Goal: Task Accomplishment & Management: Manage account settings

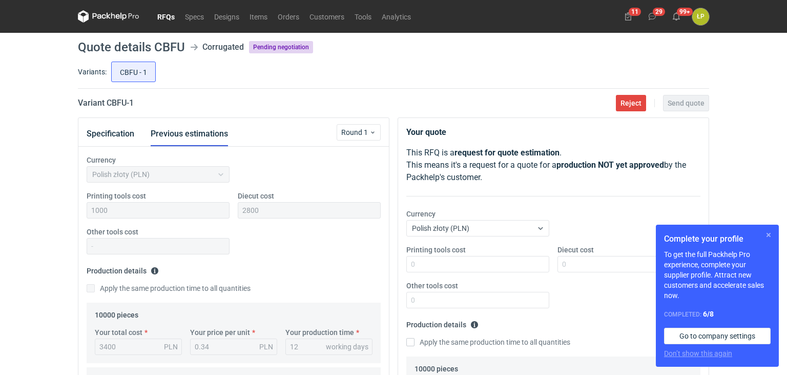
click at [766, 232] on button "button" at bounding box center [769, 235] width 12 height 12
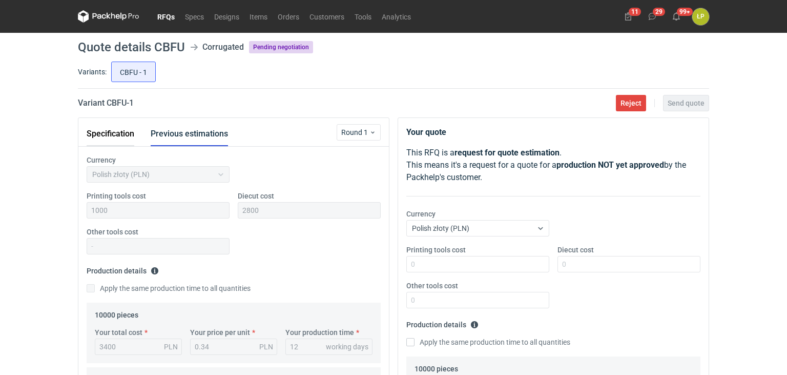
click at [119, 128] on button "Specification" at bounding box center [111, 133] width 48 height 25
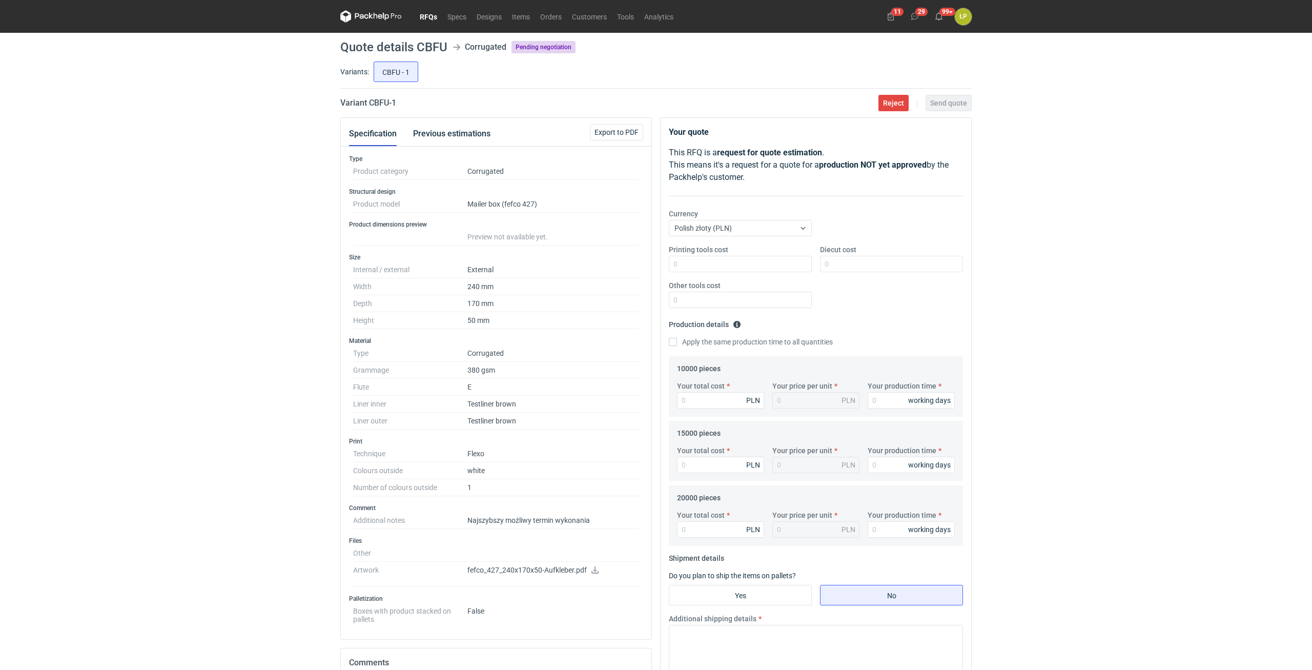
click at [591, 374] on p "fefco_427_240x170x50-Aufkleber.pdf" at bounding box center [553, 570] width 172 height 9
click at [591, 374] on icon at bounding box center [595, 569] width 8 height 7
click at [787, 354] on div "RFQs Specs Designs Items Orders Customers Tools Analytics 11 29 99+ ŁP [PERSON_…" at bounding box center [656, 335] width 1312 height 670
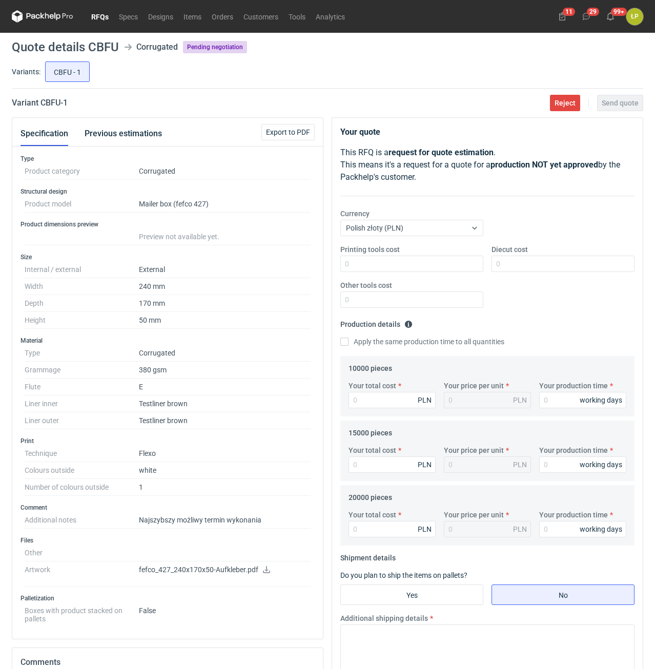
click at [577, 315] on div "Printing tools cost Diecut cost Other tools cost" at bounding box center [487, 281] width 302 height 72
click at [51, 99] on h2 "Variant CBFU - 1" at bounding box center [40, 103] width 56 height 12
copy h2 "CBFU"
click at [383, 245] on label "Printing tools cost" at bounding box center [369, 250] width 59 height 10
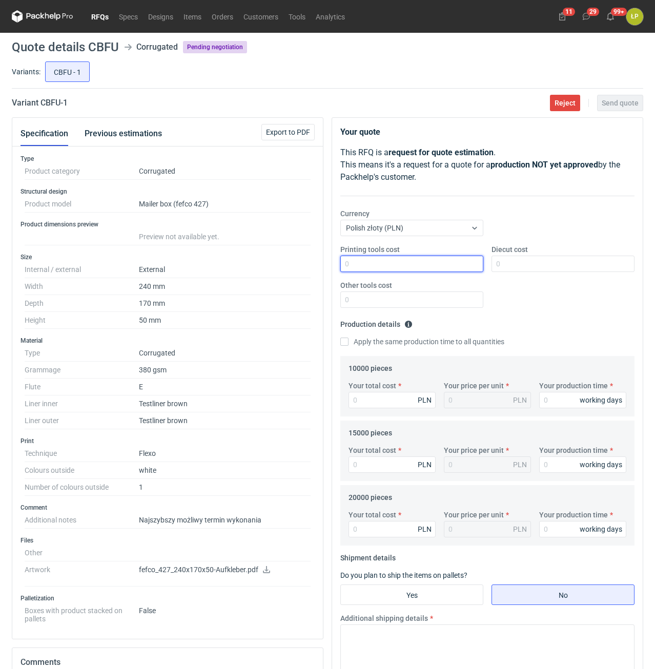
click at [383, 256] on input "Printing tools cost" at bounding box center [411, 264] width 143 height 16
click at [381, 259] on input "Printing tools cost" at bounding box center [411, 264] width 143 height 16
click at [363, 265] on input "Printing tools cost" at bounding box center [411, 264] width 143 height 16
type input "900"
click at [513, 262] on input "Diecut cost" at bounding box center [563, 264] width 143 height 16
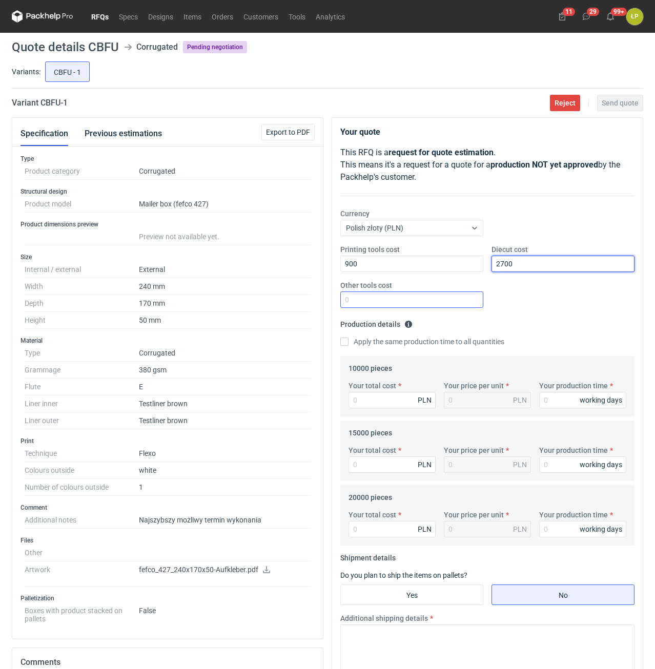
type input "2700"
click at [449, 302] on input "Other tools cost" at bounding box center [411, 300] width 143 height 16
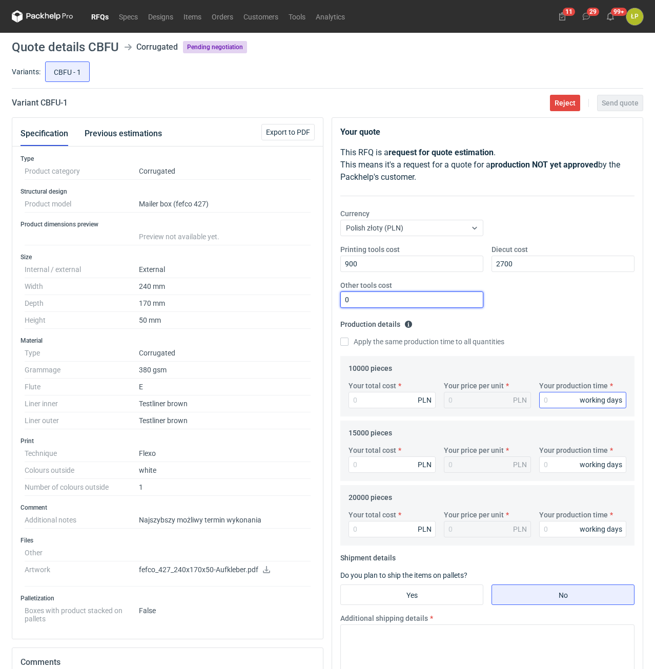
type input "0"
click at [556, 374] on div "Your total cost PLN Your price per unit PLN Your production time working days" at bounding box center [487, 399] width 286 height 36
click at [556, 374] on input "Your production time" at bounding box center [582, 400] width 87 height 16
type input "12"
click at [380, 342] on label "Apply the same production time to all quantities" at bounding box center [422, 342] width 164 height 10
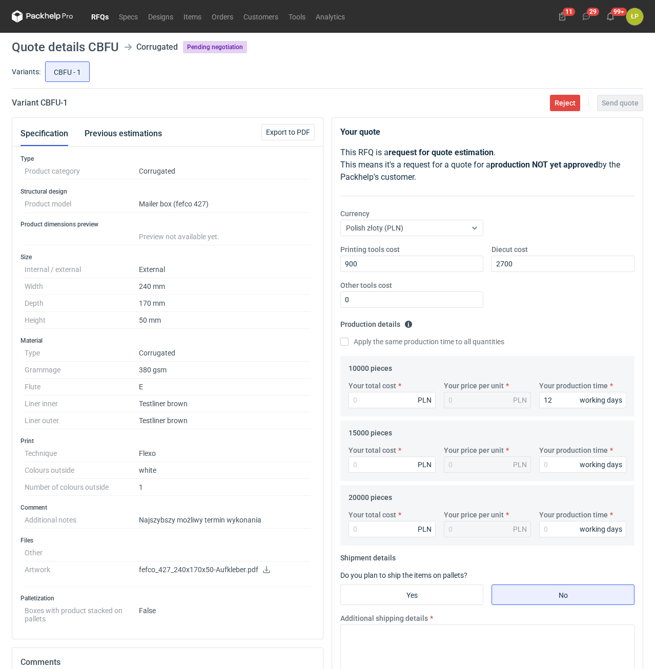
click at [349, 342] on input "Apply the same production time to all quantities" at bounding box center [344, 342] width 8 height 8
checkbox input "true"
type input "12"
click at [383, 374] on input "Your total cost" at bounding box center [392, 400] width 87 height 16
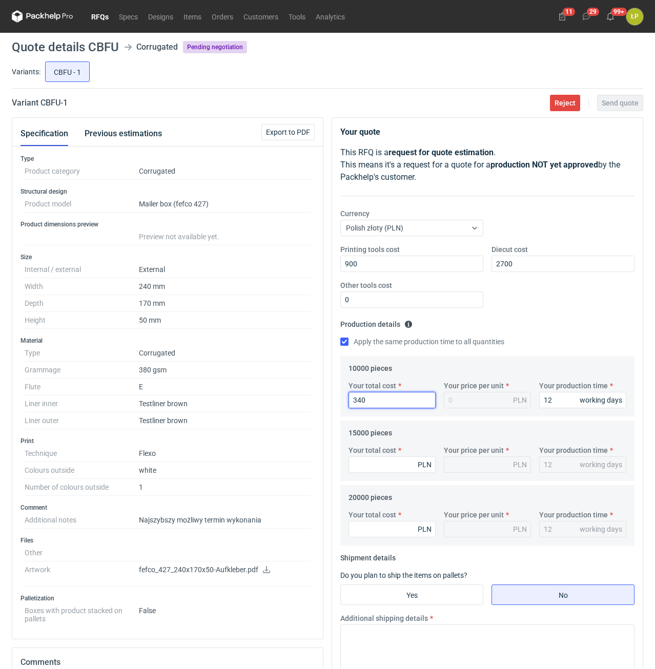
type input "3400"
type input "0.34"
type input "3400"
click at [389, 374] on input "Your total cost" at bounding box center [392, 465] width 87 height 16
type input "4800"
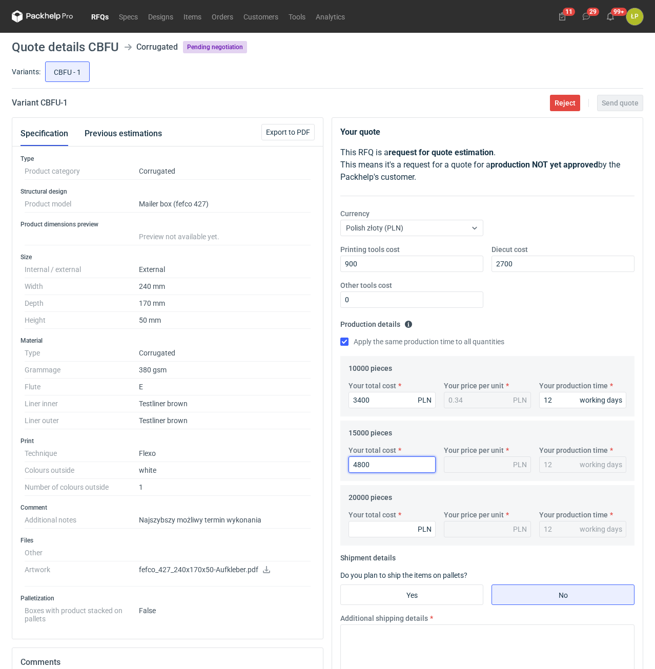
type input "0.32"
type input "4800"
click at [390, 374] on input "Your total cost" at bounding box center [392, 529] width 87 height 16
type input "6200"
type input "0.31"
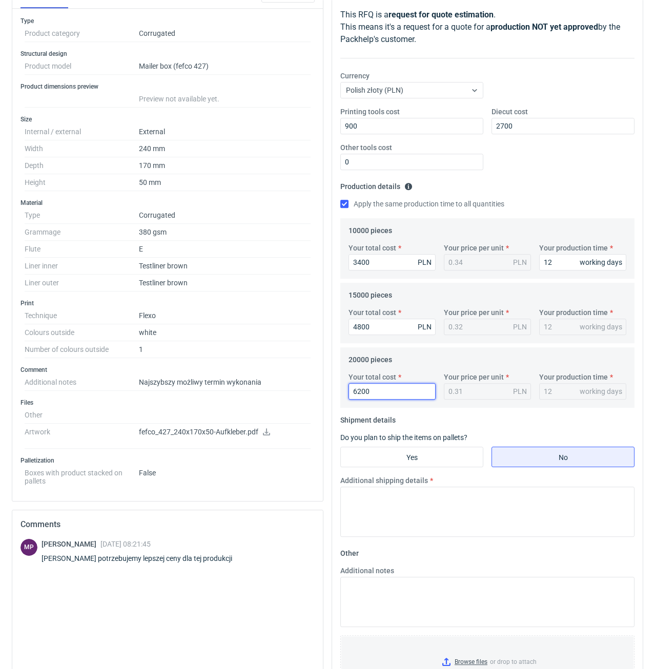
scroll to position [174, 0]
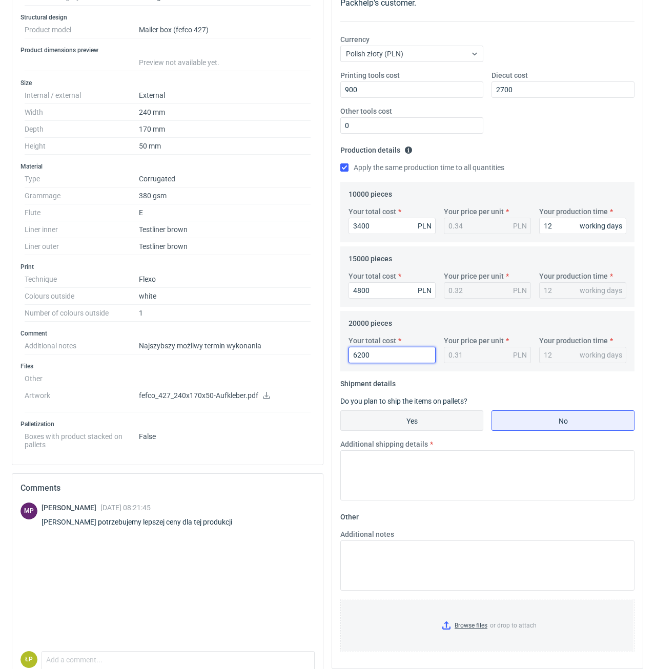
type input "6200"
click at [384, 374] on input "Yes" at bounding box center [412, 420] width 142 height 19
radio input "true"
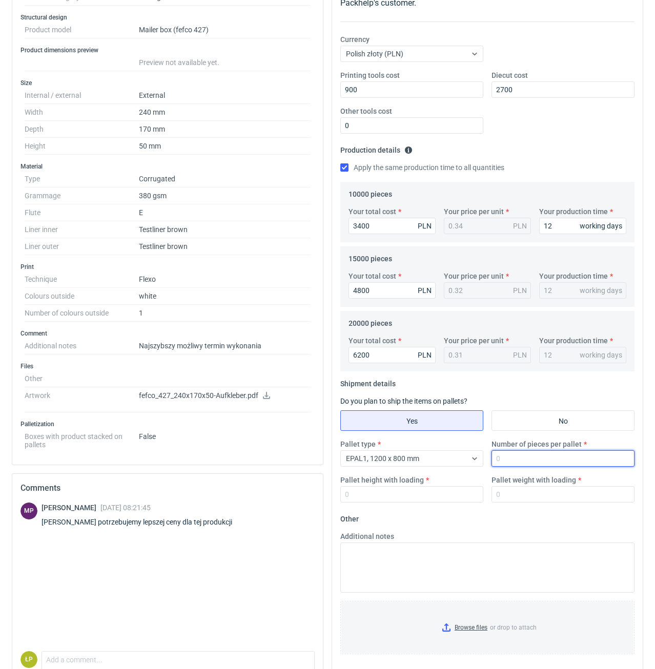
click at [505, 374] on input "Number of pieces per pallet" at bounding box center [563, 459] width 143 height 16
type input "4000"
click at [456, 374] on input "Pallet height with loading" at bounding box center [411, 494] width 143 height 16
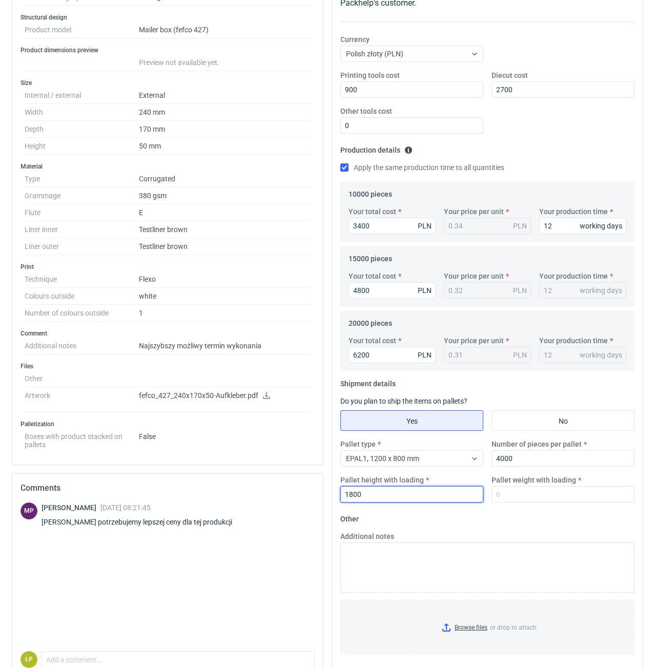
scroll to position [0, 0]
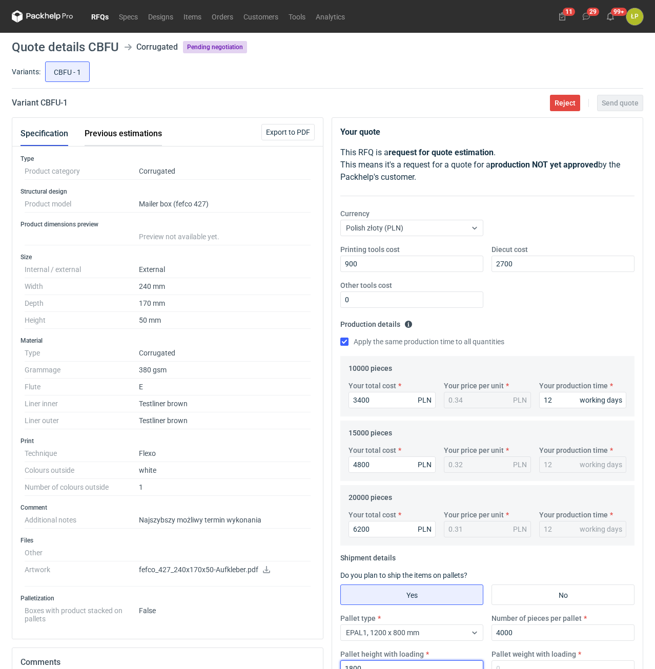
type input "1800"
click at [140, 139] on button "Previous estimations" at bounding box center [123, 133] width 77 height 25
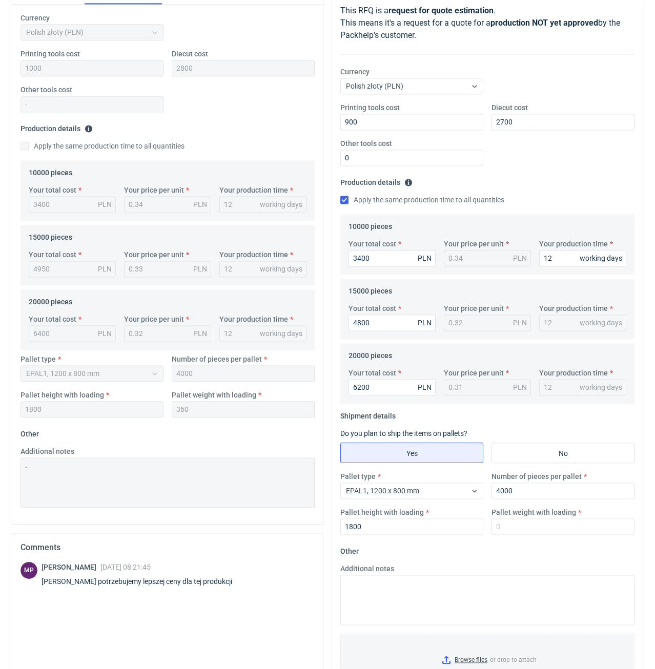
scroll to position [174, 0]
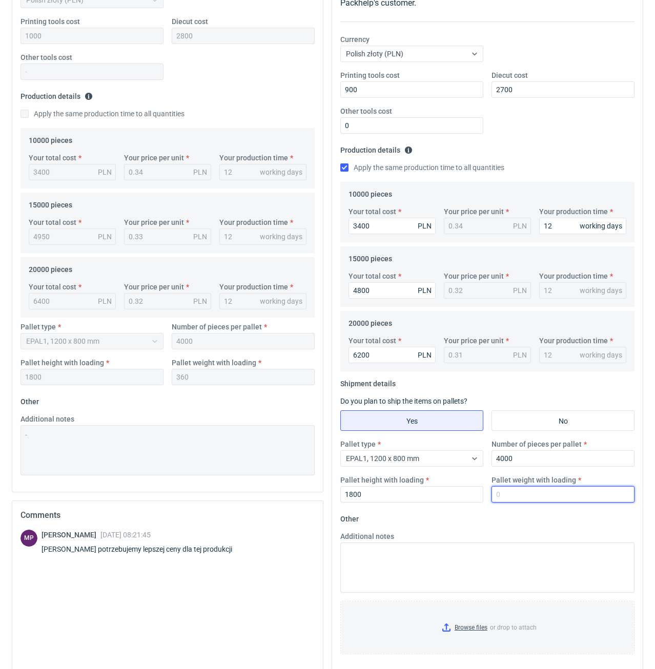
click at [510, 374] on input "Pallet weight with loading" at bounding box center [563, 494] width 143 height 16
type input "2"
type input "360"
click at [515, 374] on form "Other Additional notes Browse files or drop to attach" at bounding box center [487, 587] width 294 height 152
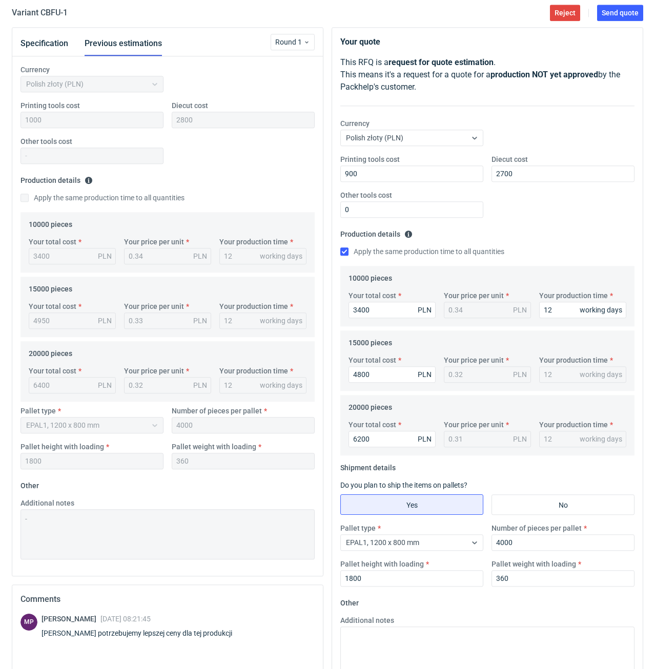
scroll to position [0, 0]
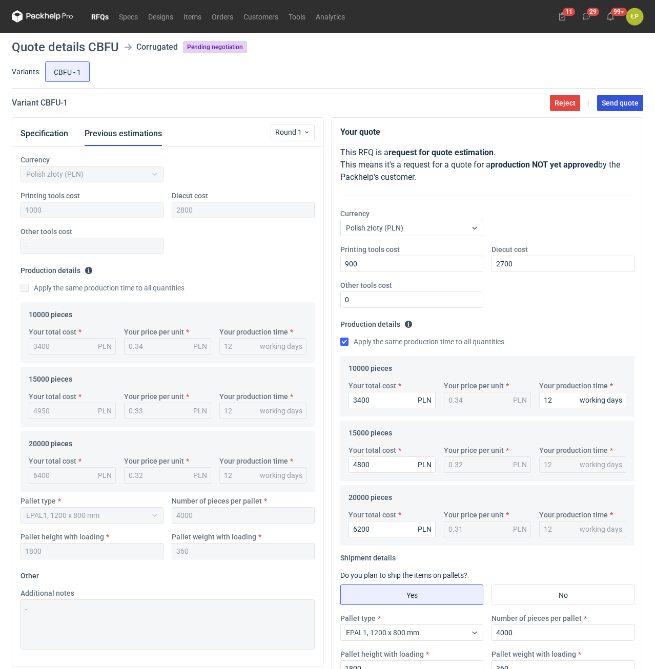
click at [611, 109] on button "Send quote" at bounding box center [620, 103] width 46 height 16
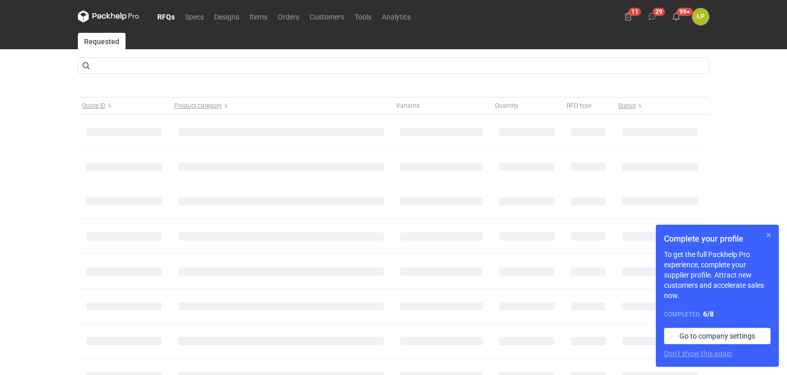
click at [768, 237] on button "button" at bounding box center [769, 235] width 12 height 12
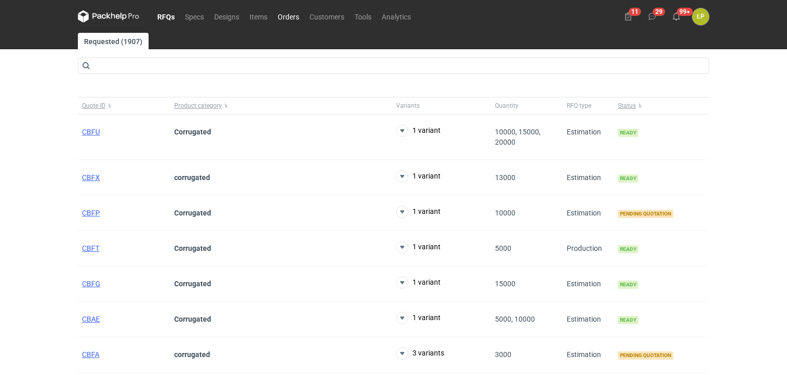
click at [288, 18] on link "Orders" at bounding box center [289, 16] width 32 height 12
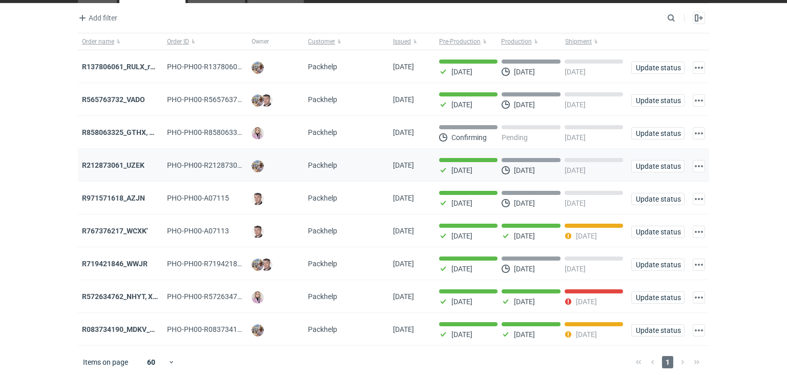
scroll to position [47, 0]
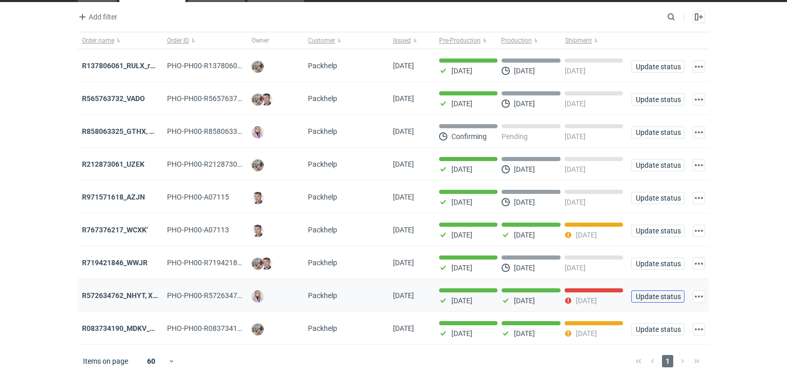
click at [648, 293] on span "Update status" at bounding box center [658, 296] width 44 height 7
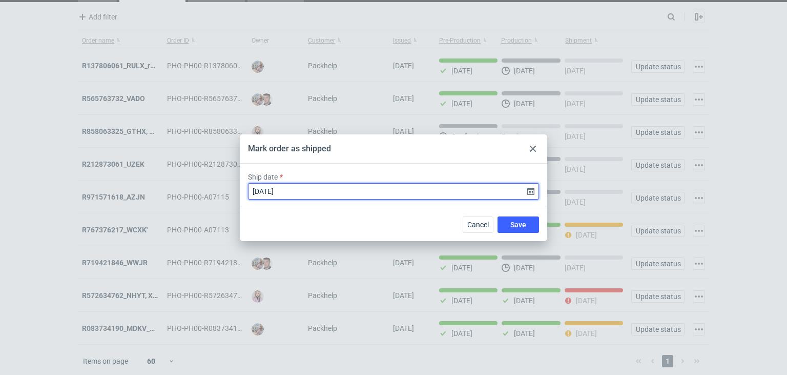
click at [532, 195] on input "2025-08-29" at bounding box center [393, 191] width 291 height 16
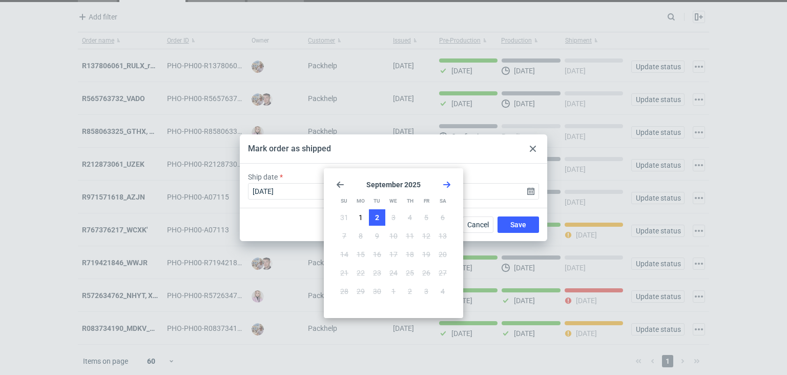
click at [372, 217] on button "2" at bounding box center [377, 217] width 16 height 16
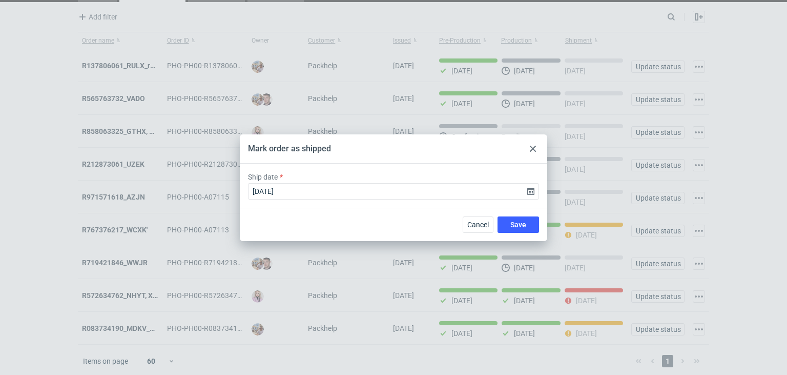
type input "2025-09-02"
click at [514, 219] on button "Save" at bounding box center [519, 224] width 42 height 16
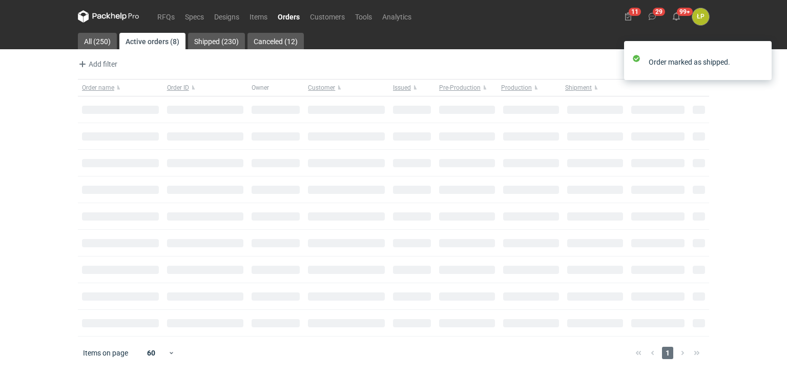
scroll to position [0, 0]
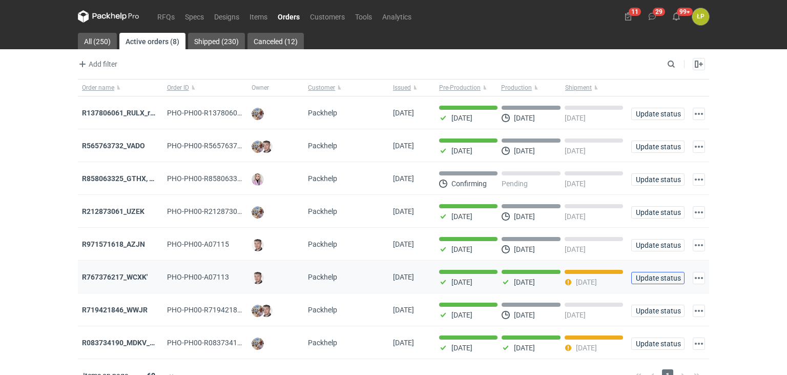
click at [645, 274] on span "Update status" at bounding box center [658, 277] width 44 height 7
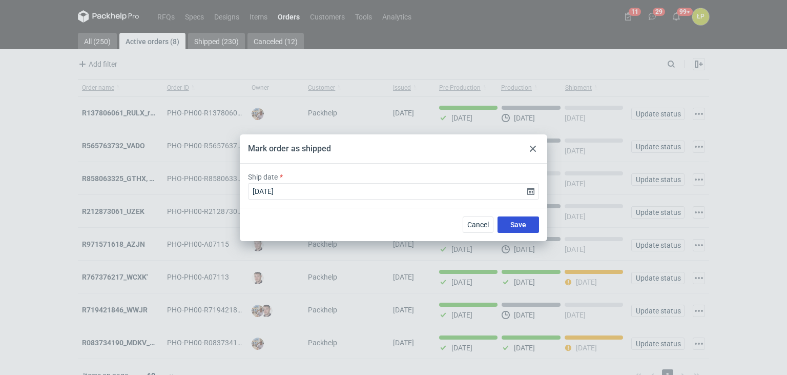
click at [515, 229] on button "Save" at bounding box center [519, 224] width 42 height 16
